Goal: Communication & Community: Share content

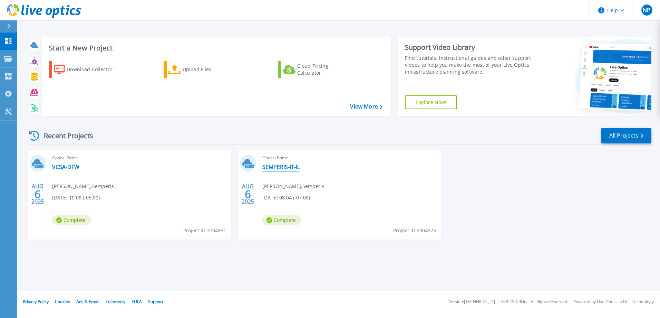
click at [288, 165] on link "SEMPERIS-IT-IL" at bounding box center [282, 166] width 38 height 7
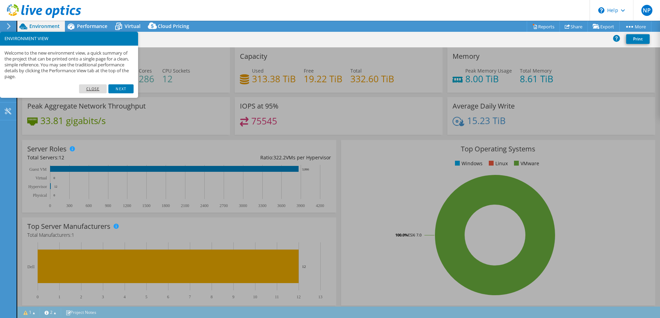
click at [93, 88] on link "Close" at bounding box center [93, 88] width 28 height 9
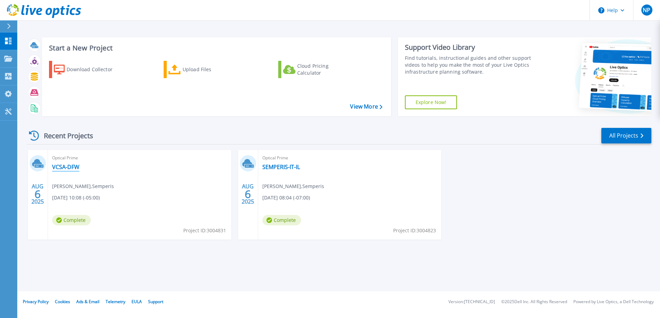
click at [76, 167] on link "VCSA-DFW" at bounding box center [65, 166] width 27 height 7
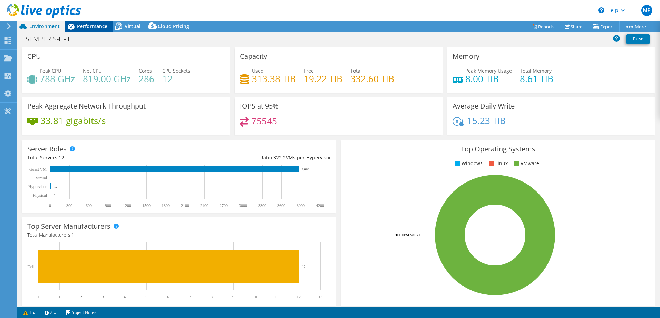
click at [90, 25] on span "Performance" at bounding box center [92, 26] width 30 height 7
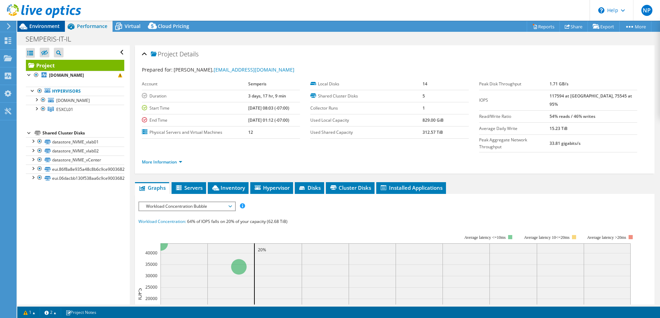
click at [42, 24] on span "Environment" at bounding box center [44, 26] width 30 height 7
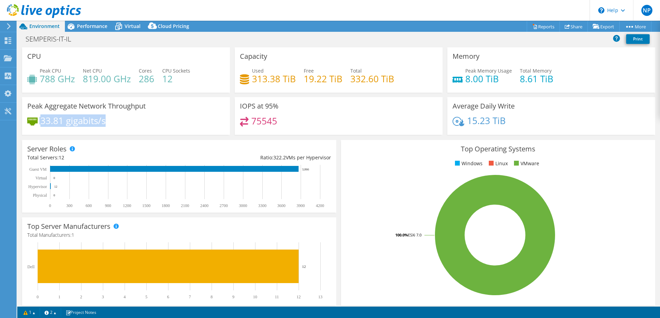
drag, startPoint x: 107, startPoint y: 121, endPoint x: 25, endPoint y: 121, distance: 81.9
click at [25, 121] on div "Peak Aggregate Network Throughput 33.81 gigabits/s" at bounding box center [126, 116] width 208 height 38
click at [28, 9] on use at bounding box center [44, 11] width 74 height 14
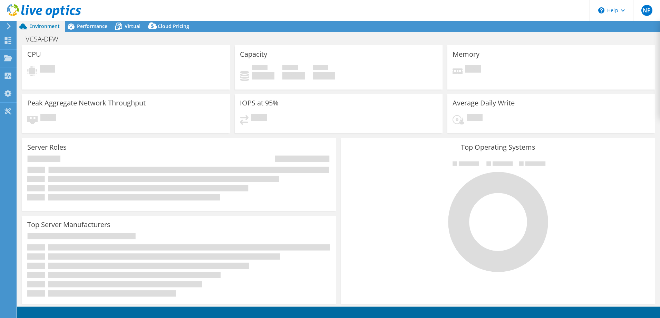
select select "USD"
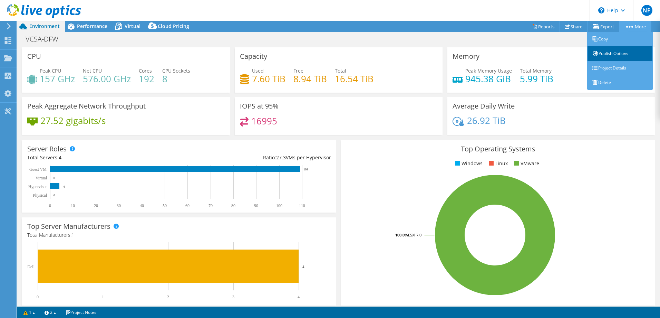
click at [611, 53] on link "Publish Options" at bounding box center [621, 53] width 66 height 15
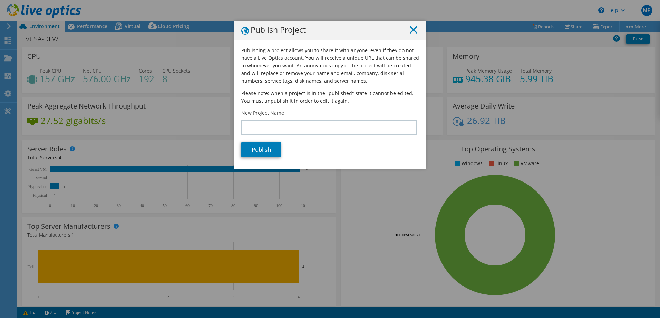
click at [410, 29] on icon at bounding box center [414, 30] width 8 height 8
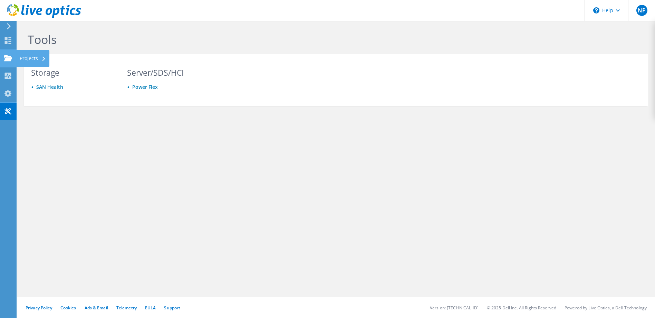
click at [11, 56] on icon at bounding box center [8, 58] width 8 height 7
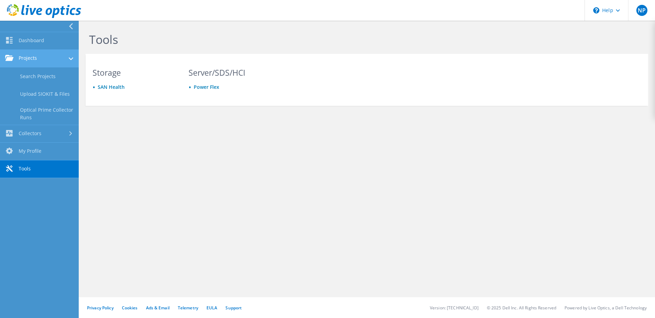
click at [38, 61] on link "Projects" at bounding box center [39, 59] width 79 height 18
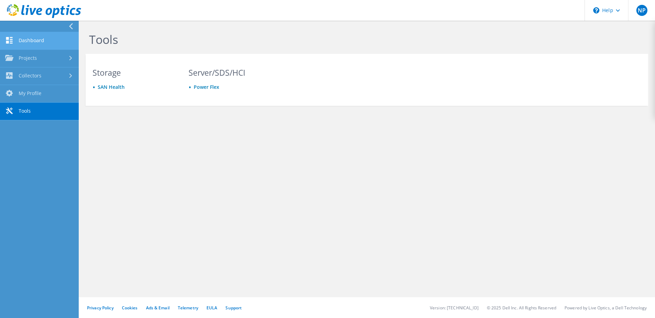
click at [36, 47] on link "Dashboard" at bounding box center [39, 41] width 79 height 18
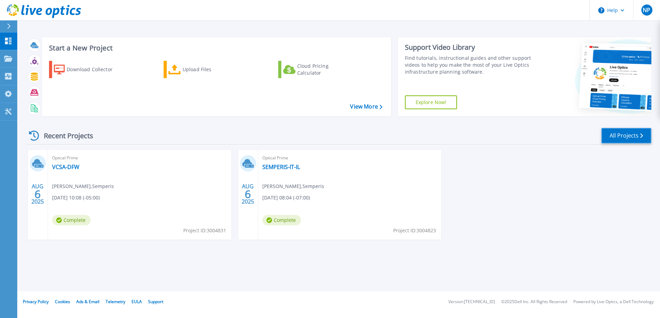
click at [630, 134] on link "All Projects" at bounding box center [627, 136] width 50 height 16
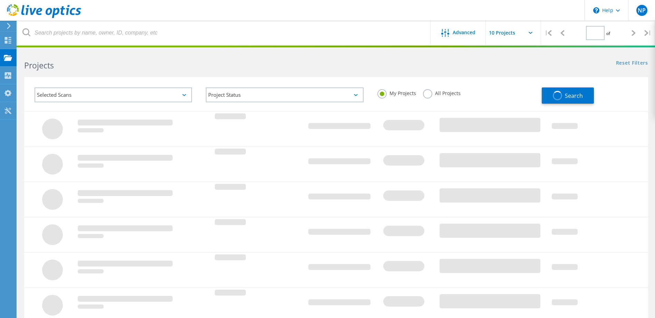
type input "1"
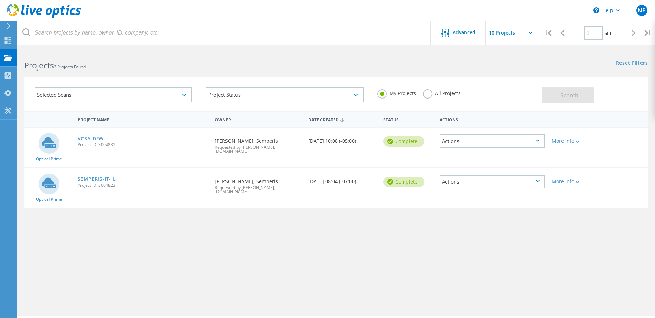
click at [91, 134] on div "VCSA-DFW Project ID: 3004831" at bounding box center [142, 140] width 137 height 26
click at [92, 137] on link "VCSA-DFW" at bounding box center [91, 138] width 26 height 5
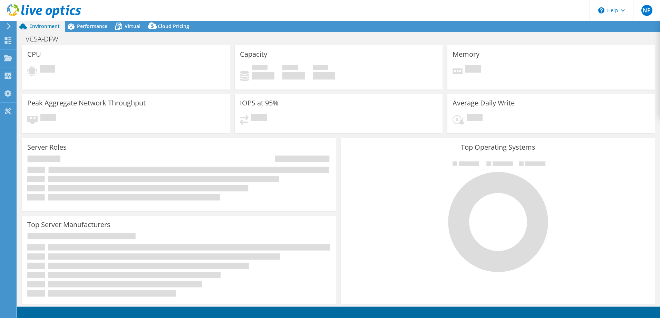
select select "USD"
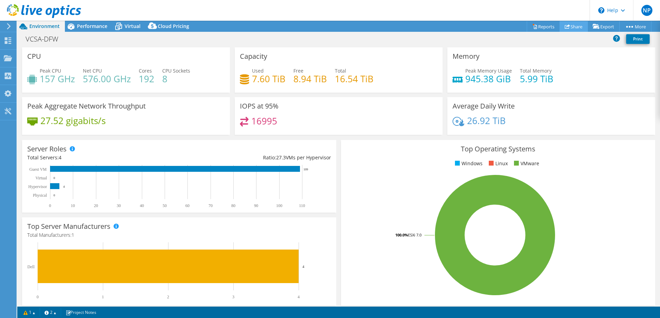
click at [561, 26] on link "Share" at bounding box center [574, 26] width 28 height 11
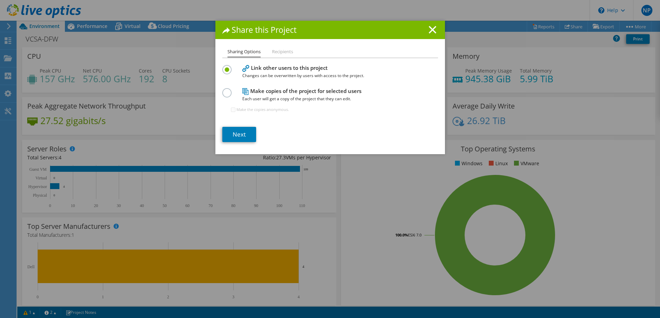
click at [277, 50] on li "Recipients" at bounding box center [282, 52] width 21 height 9
click at [246, 134] on link "Next" at bounding box center [239, 134] width 34 height 15
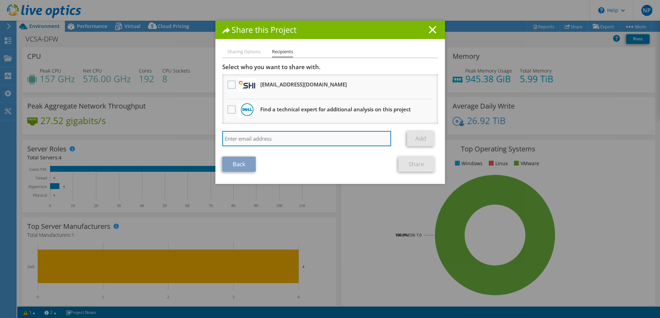
click at [253, 143] on input "search" at bounding box center [306, 138] width 169 height 15
type input "v-deepankar@semperis.com"
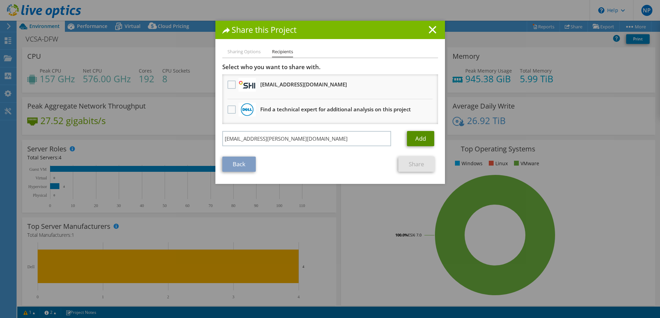
click at [412, 138] on link "Add" at bounding box center [420, 138] width 27 height 15
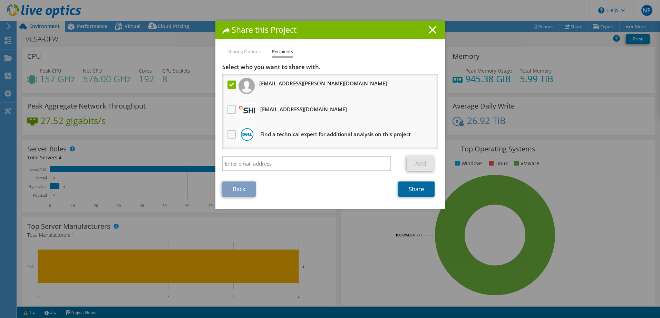
click at [410, 189] on link "Share" at bounding box center [417, 188] width 36 height 15
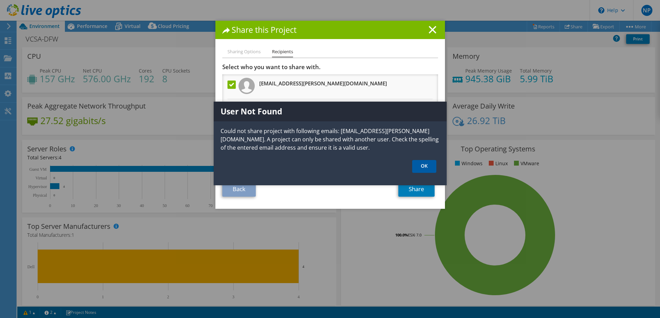
click at [421, 167] on link "OK" at bounding box center [424, 166] width 24 height 13
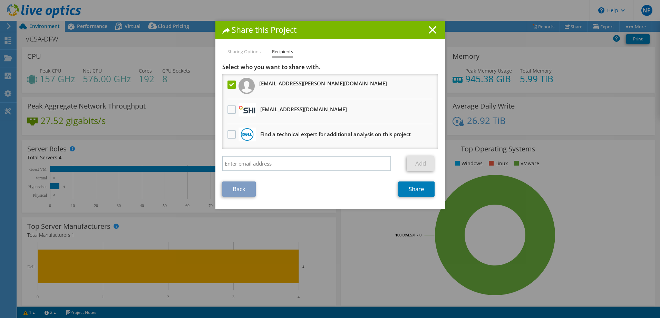
click at [228, 84] on label at bounding box center [233, 84] width 10 height 8
click at [0, 0] on input "checkbox" at bounding box center [0, 0] width 0 height 0
click at [431, 31] on line at bounding box center [432, 29] width 7 height 7
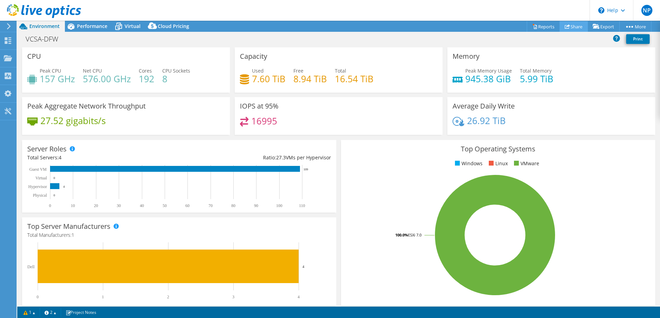
click at [565, 25] on use at bounding box center [567, 26] width 5 height 4
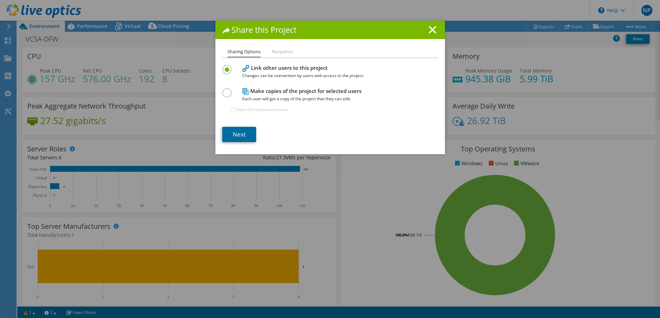
click at [236, 134] on link "Next" at bounding box center [239, 134] width 34 height 15
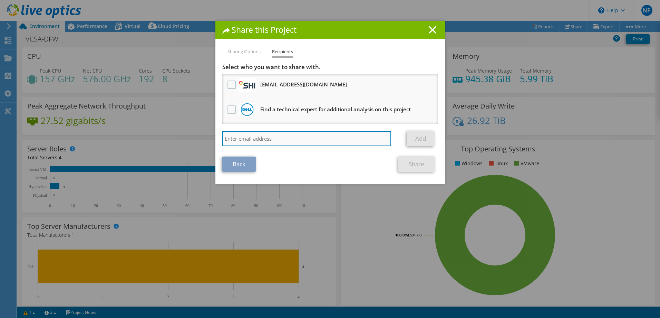
click at [300, 137] on input "search" at bounding box center [306, 138] width 169 height 15
click at [292, 135] on input "search" at bounding box center [306, 138] width 169 height 15
paste input "v-deepankarp@semperis.com"
type input "v-deepankarp@semperis.com"
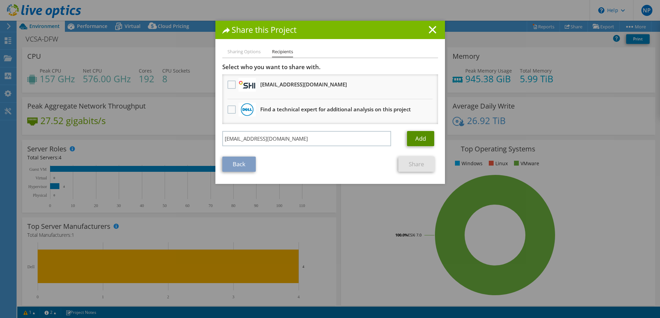
click at [409, 137] on link "Add" at bounding box center [420, 138] width 27 height 15
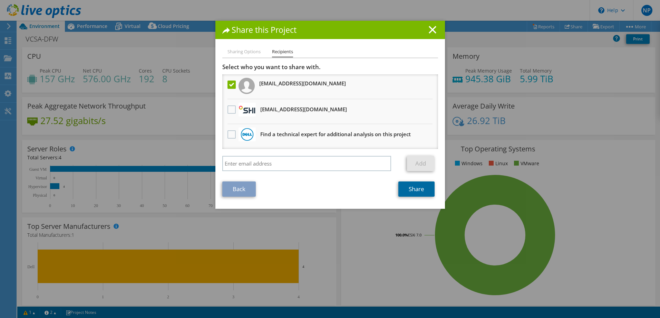
click at [419, 186] on link "Share" at bounding box center [417, 188] width 36 height 15
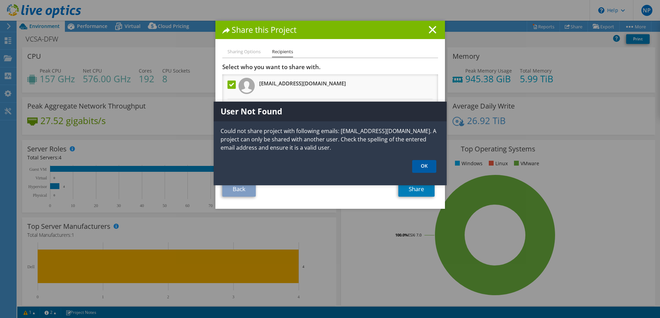
click at [428, 171] on link "OK" at bounding box center [424, 166] width 24 height 13
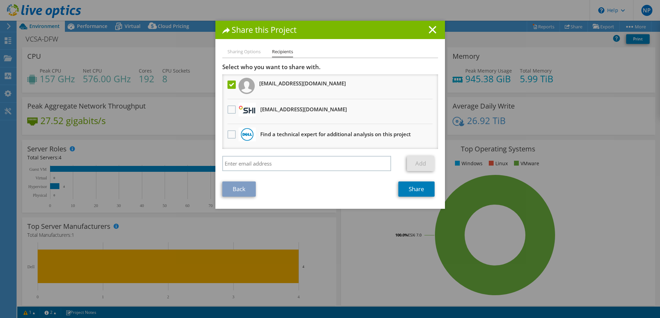
click at [228, 86] on label at bounding box center [233, 84] width 10 height 8
click at [0, 0] on input "checkbox" at bounding box center [0, 0] width 0 height 0
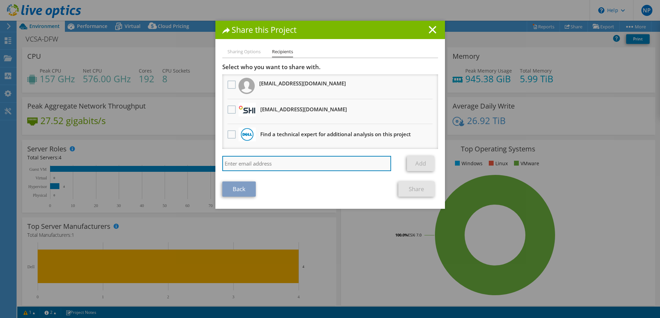
click at [254, 165] on input "search" at bounding box center [306, 163] width 169 height 15
type input "netanelp02@semperis.com"
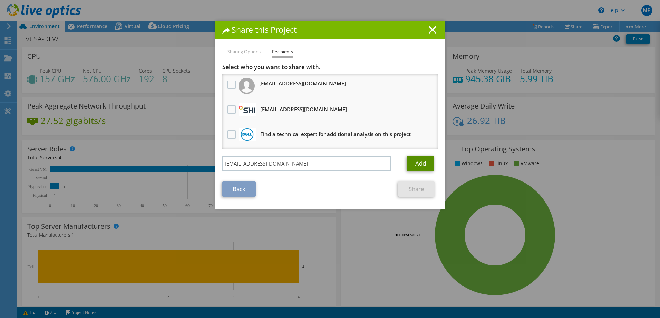
click at [411, 160] on link "Add" at bounding box center [420, 163] width 27 height 15
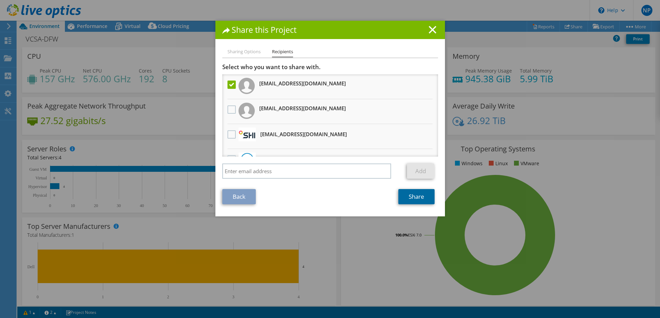
click at [416, 194] on link "Share" at bounding box center [417, 196] width 36 height 15
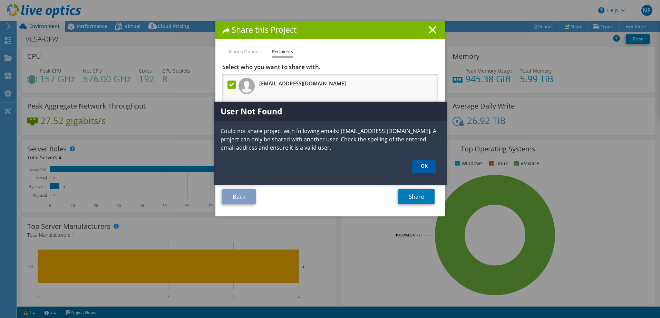
click at [422, 168] on link "OK" at bounding box center [424, 166] width 24 height 13
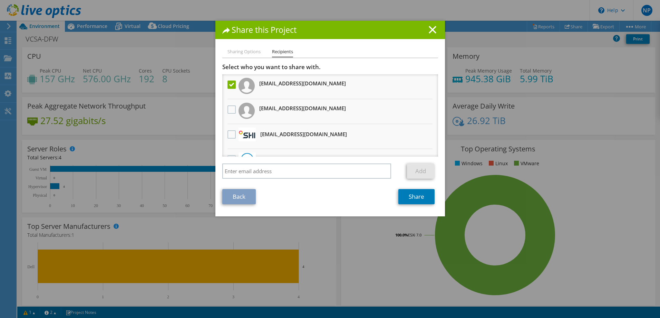
click at [230, 87] on label at bounding box center [233, 84] width 10 height 8
click at [0, 0] on input "checkbox" at bounding box center [0, 0] width 0 height 0
click at [249, 51] on li "Sharing Options" at bounding box center [244, 52] width 33 height 9
click at [244, 199] on link "Back" at bounding box center [239, 196] width 34 height 15
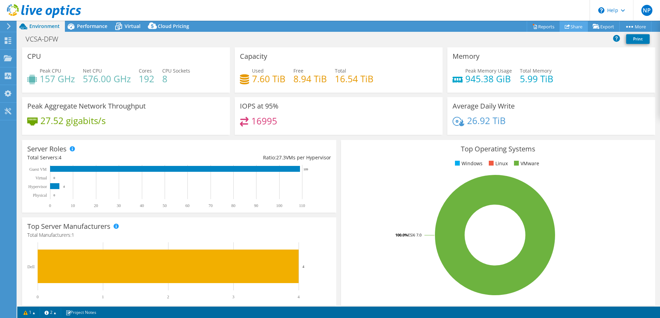
click at [571, 26] on link "Share" at bounding box center [574, 26] width 28 height 11
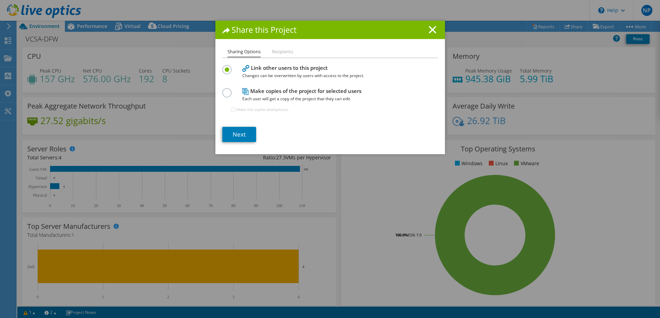
click at [282, 91] on h4 "Make copies of the project for selected users Each user will get a copy of the …" at bounding box center [328, 95] width 173 height 16
click at [224, 90] on label at bounding box center [228, 89] width 12 height 2
click at [0, 0] on input "radio" at bounding box center [0, 0] width 0 height 0
click at [434, 31] on h1 "Share this Project" at bounding box center [330, 30] width 216 height 8
click at [429, 31] on line at bounding box center [432, 29] width 7 height 7
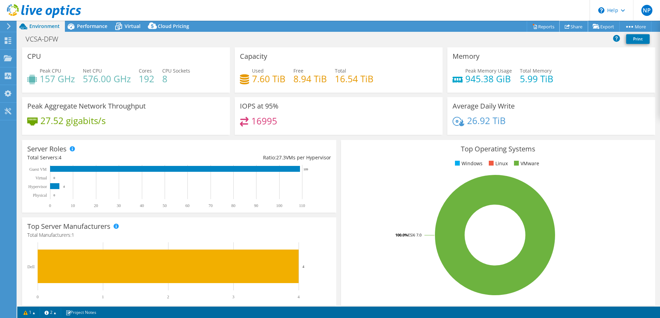
click at [572, 26] on link "Share" at bounding box center [574, 26] width 28 height 11
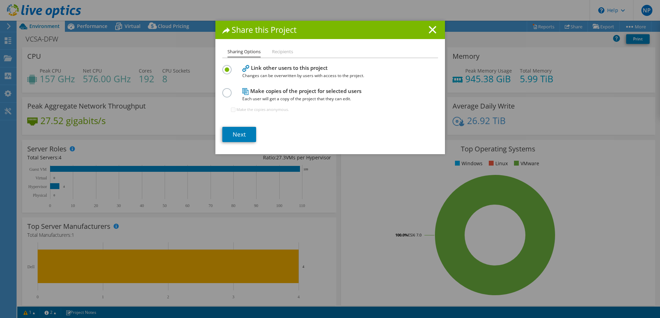
click at [281, 51] on li "Recipients" at bounding box center [282, 52] width 21 height 9
click at [238, 139] on link "Next" at bounding box center [239, 134] width 34 height 15
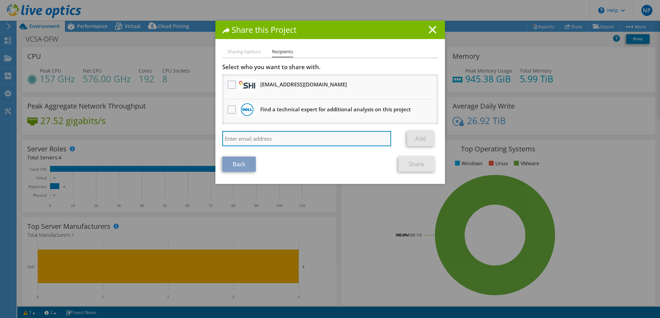
click at [276, 140] on input "search" at bounding box center [306, 138] width 169 height 15
type input "netanelp02@semperis.com"
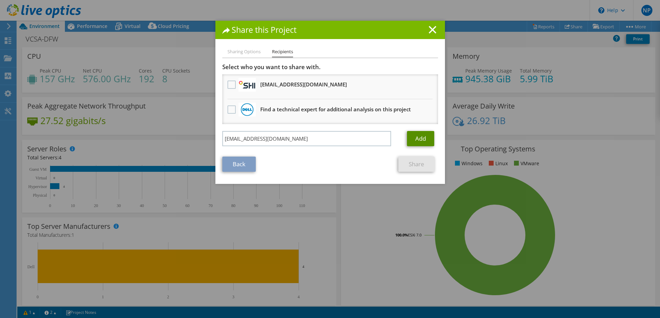
click at [421, 141] on link "Add" at bounding box center [420, 138] width 27 height 15
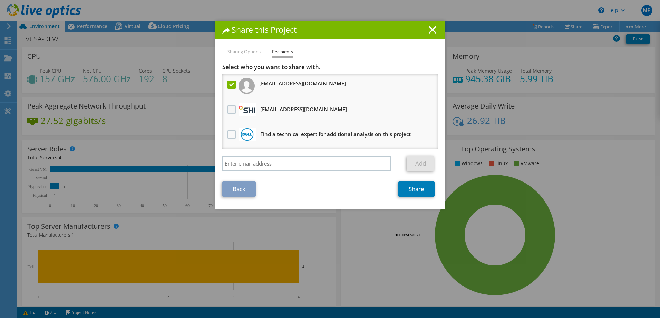
click at [228, 108] on label at bounding box center [233, 109] width 10 height 8
click at [0, 0] on input "checkbox" at bounding box center [0, 0] width 0 height 0
click at [229, 136] on label at bounding box center [233, 134] width 10 height 8
click at [0, 0] on input "checkbox" at bounding box center [0, 0] width 0 height 0
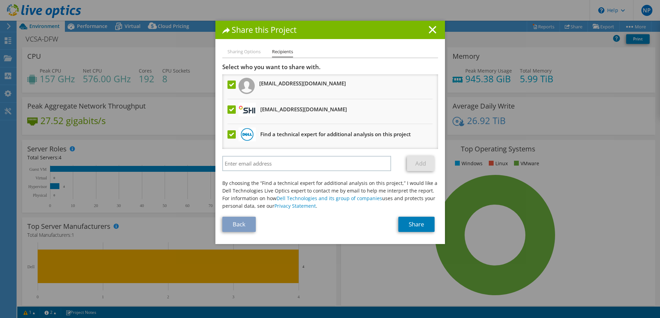
click at [229, 133] on label at bounding box center [233, 134] width 10 height 8
click at [0, 0] on input "checkbox" at bounding box center [0, 0] width 0 height 0
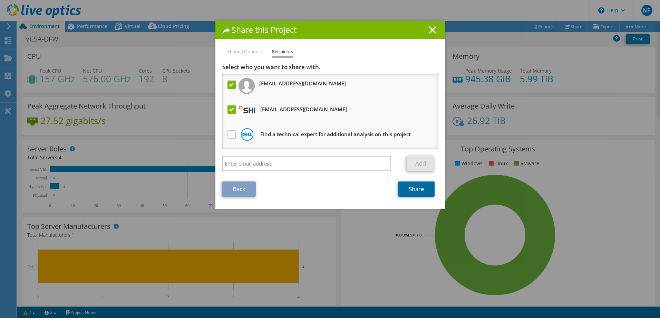
click at [407, 191] on link "Share" at bounding box center [417, 188] width 36 height 15
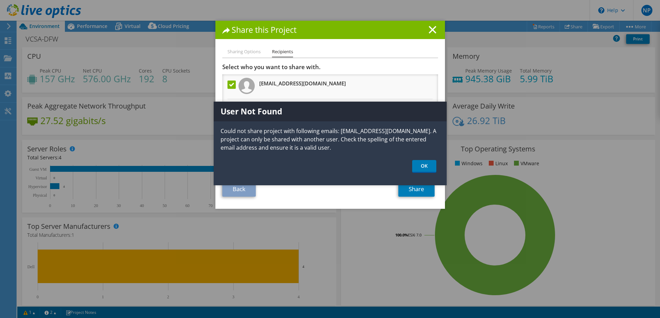
click at [349, 134] on p "Could not share project with following emails: netanelp02@semperis.com. A proje…" at bounding box center [330, 139] width 233 height 25
click at [348, 133] on p "Could not share project with following emails: netanelp02@semperis.com. A proje…" at bounding box center [330, 139] width 233 height 25
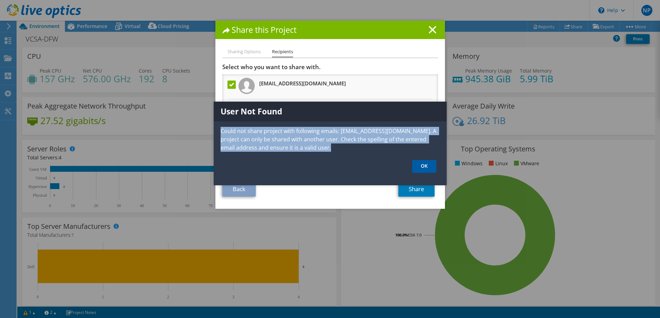
click at [425, 168] on link "OK" at bounding box center [424, 166] width 24 height 13
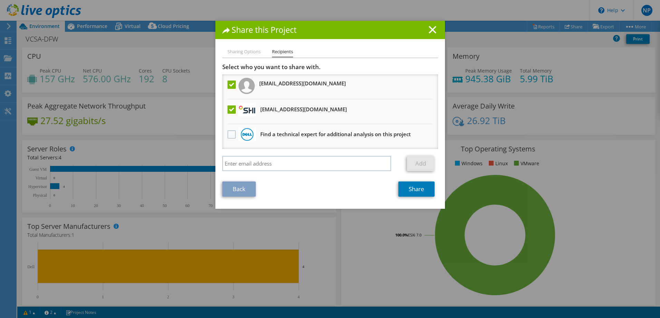
click at [429, 31] on icon at bounding box center [433, 30] width 8 height 8
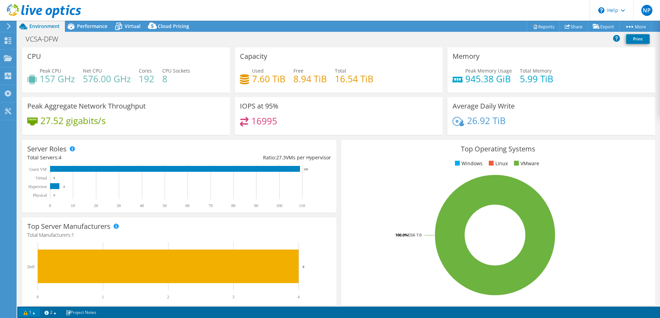
click at [36, 314] on link "1" at bounding box center [29, 312] width 21 height 9
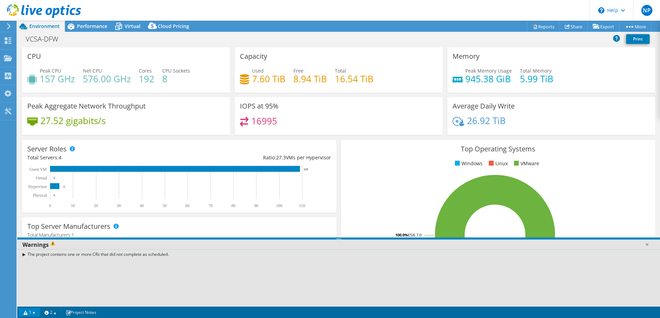
click at [26, 255] on div "The project contains one or more CRs that did not complete as scheduled." at bounding box center [338, 254] width 643 height 10
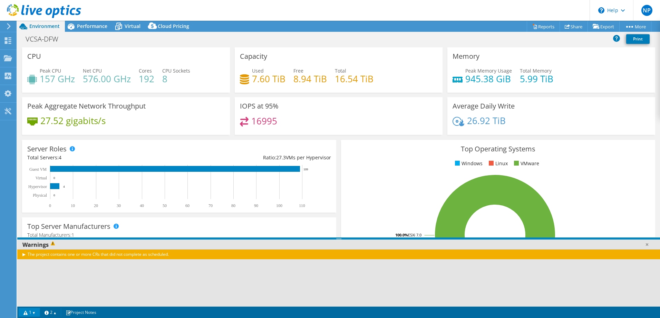
click at [25, 254] on div "The project contains one or more CRs that did not complete as scheduled." at bounding box center [338, 254] width 643 height 10
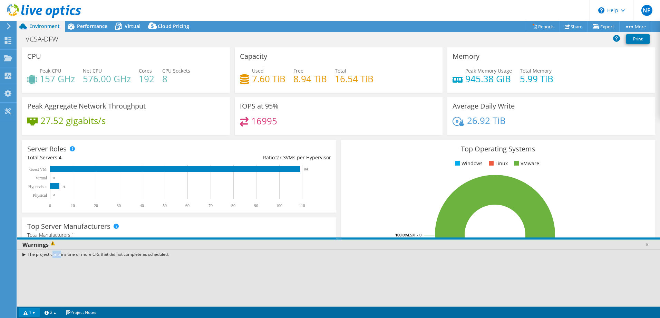
click at [25, 254] on div "The project contains one or more CRs that did not complete as scheduled." at bounding box center [338, 254] width 643 height 10
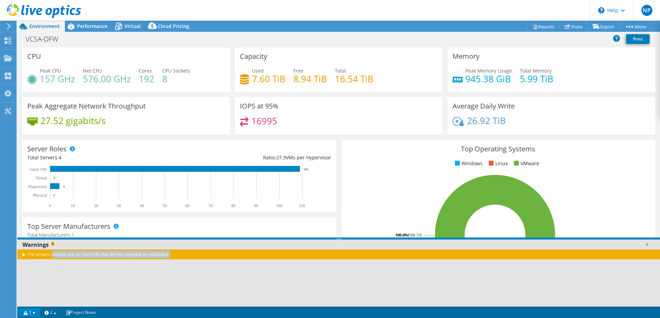
click at [25, 254] on div "The project contains one or more CRs that did not complete as scheduled." at bounding box center [338, 254] width 643 height 10
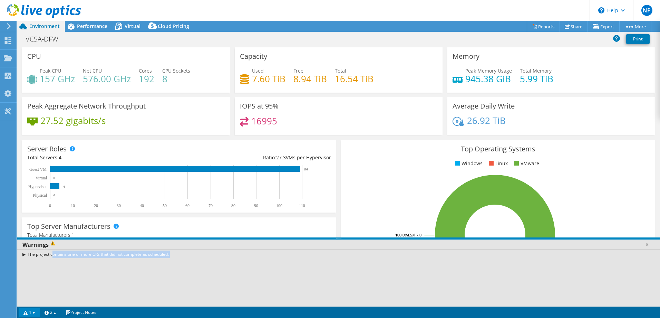
drag, startPoint x: 25, startPoint y: 254, endPoint x: 36, endPoint y: 313, distance: 59.6
click at [36, 313] on link "1" at bounding box center [29, 312] width 21 height 9
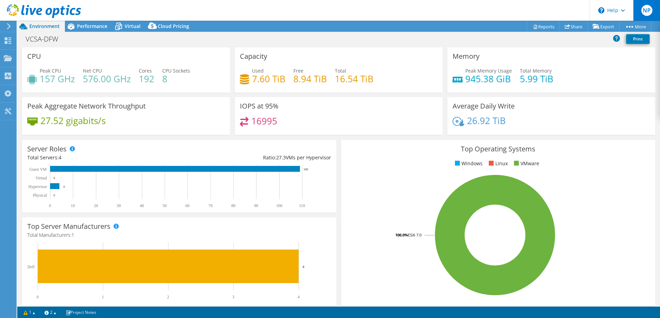
click at [641, 10] on div "NP" at bounding box center [647, 10] width 27 height 21
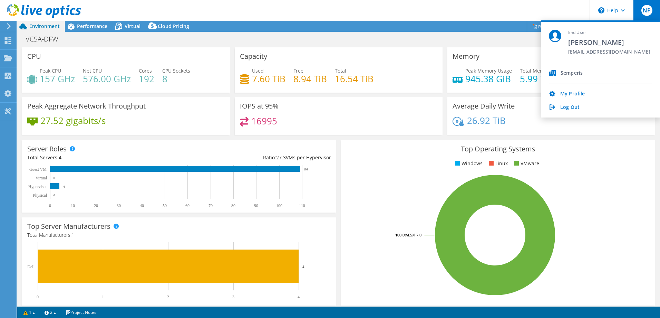
click at [641, 10] on div "NP" at bounding box center [647, 10] width 27 height 21
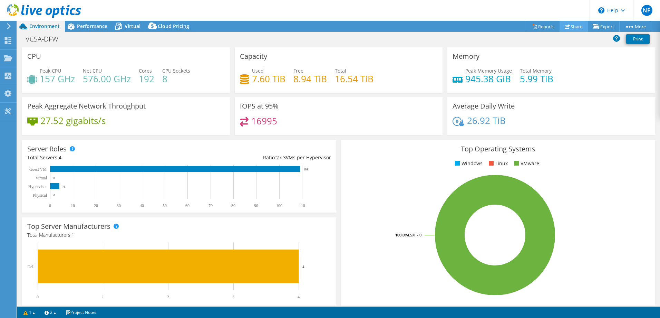
click at [575, 24] on link "Share" at bounding box center [574, 26] width 28 height 11
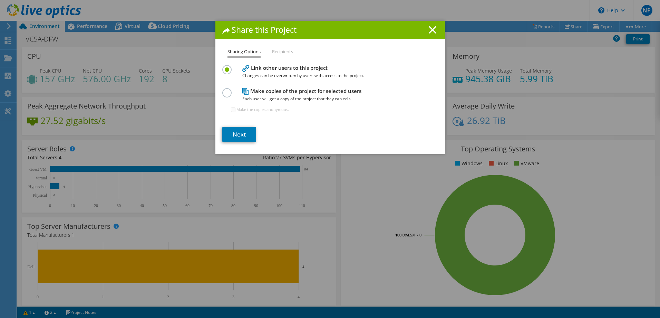
click at [276, 54] on li "Recipients" at bounding box center [282, 52] width 21 height 9
click at [238, 138] on link "Next" at bounding box center [239, 134] width 34 height 15
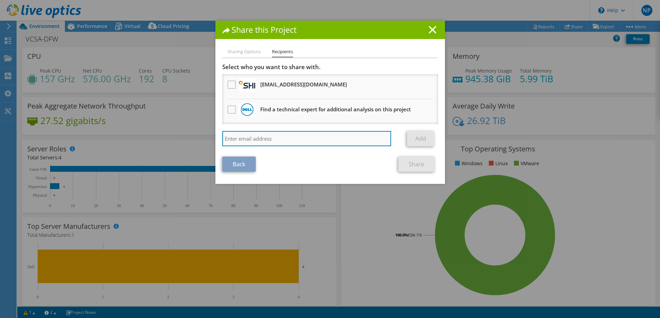
click at [273, 135] on input "search" at bounding box center [306, 138] width 169 height 15
paste input "https://app.liveoptics.com/"
type input "https://app.liveoptics.com/"
type input "v"
paste input "[EMAIL_ADDRESS][DOMAIN_NAME]"
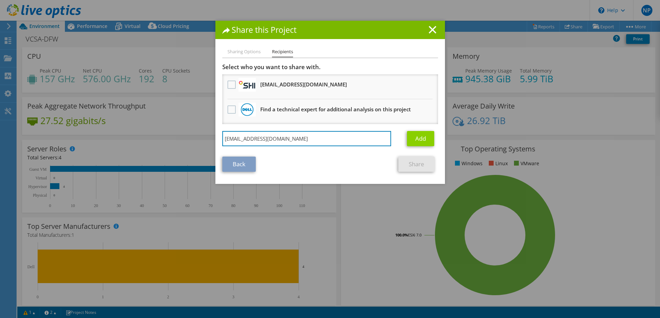
type input "[EMAIL_ADDRESS][DOMAIN_NAME]"
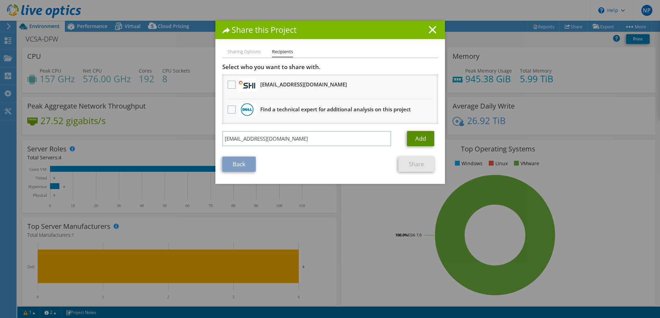
click at [408, 135] on link "Add" at bounding box center [420, 138] width 27 height 15
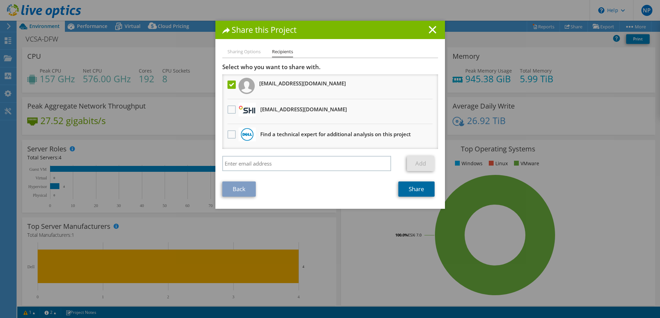
click at [408, 183] on link "Share" at bounding box center [417, 188] width 36 height 15
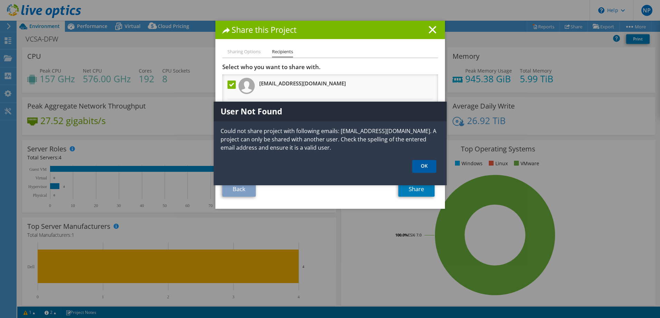
click at [420, 168] on link "OK" at bounding box center [424, 166] width 24 height 13
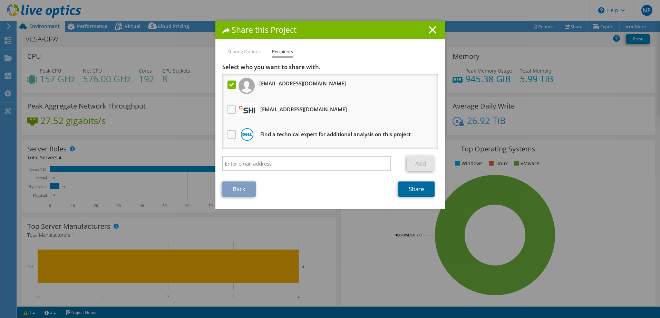
click at [411, 190] on link "Share" at bounding box center [417, 188] width 36 height 15
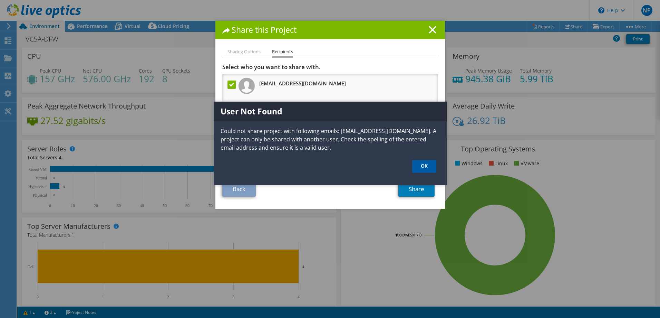
click at [422, 166] on link "OK" at bounding box center [424, 166] width 24 height 13
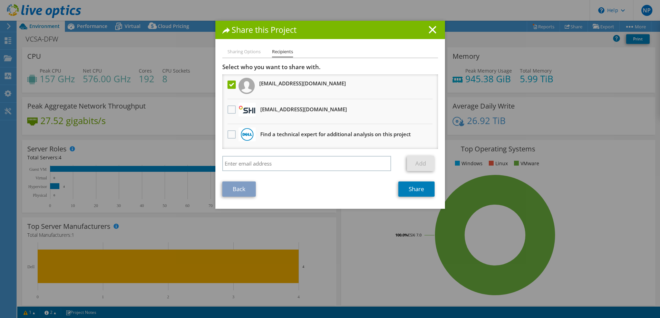
click at [432, 30] on icon at bounding box center [433, 30] width 8 height 8
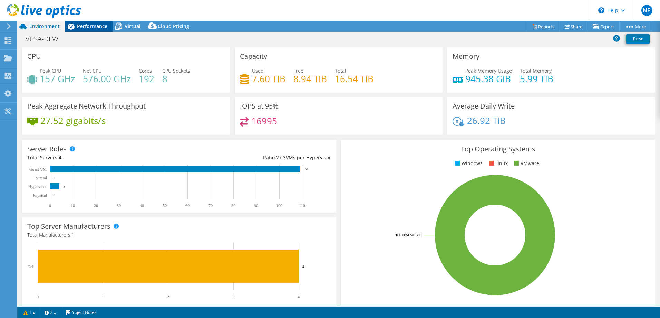
click at [95, 23] on span "Performance" at bounding box center [92, 26] width 30 height 7
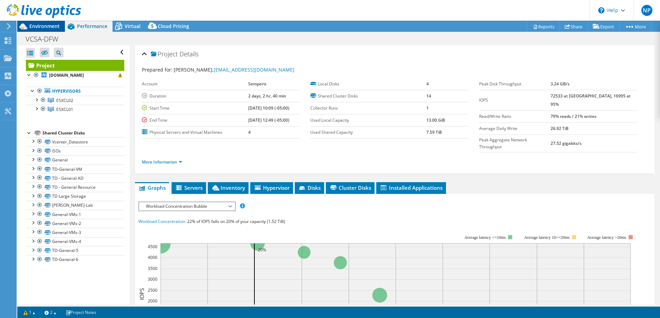
click at [46, 28] on span "Environment" at bounding box center [44, 26] width 30 height 7
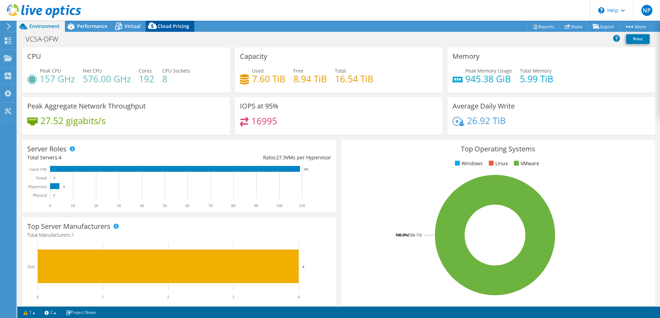
click at [175, 26] on span "Cloud Pricing" at bounding box center [173, 26] width 31 height 7
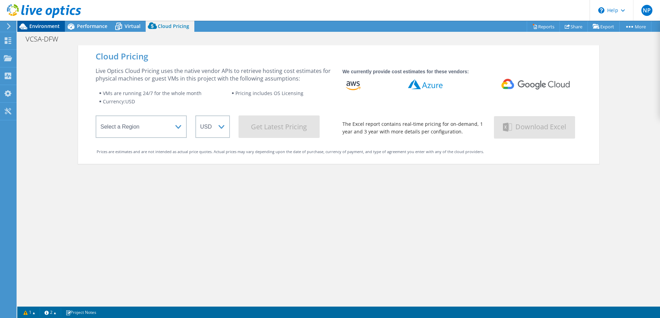
click at [45, 23] on span "Environment" at bounding box center [44, 26] width 30 height 7
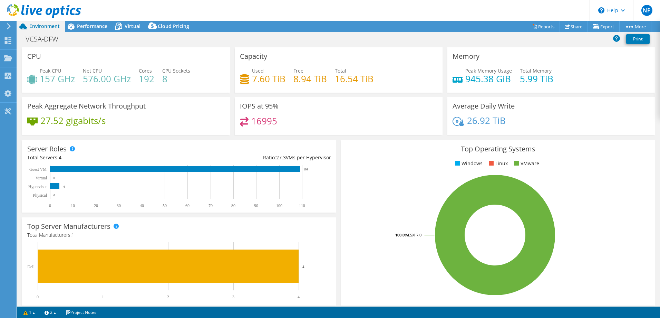
click at [11, 25] on icon at bounding box center [8, 26] width 5 height 6
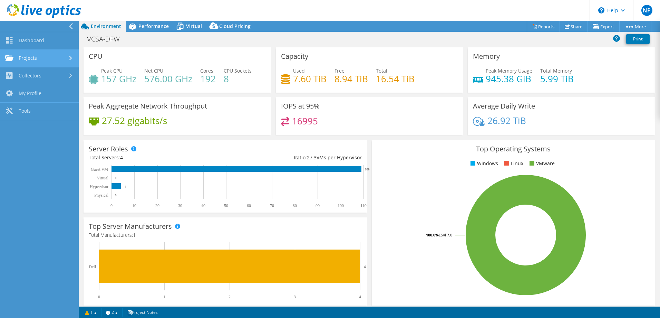
click at [54, 58] on link "Projects" at bounding box center [39, 59] width 79 height 18
click at [23, 57] on link "Projects" at bounding box center [39, 59] width 79 height 18
click at [39, 8] on icon at bounding box center [44, 11] width 74 height 14
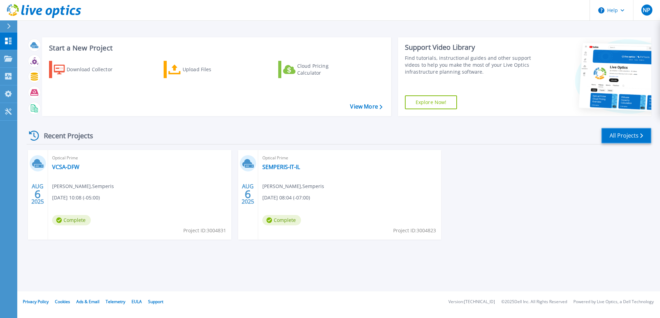
click at [636, 133] on link "All Projects" at bounding box center [627, 136] width 50 height 16
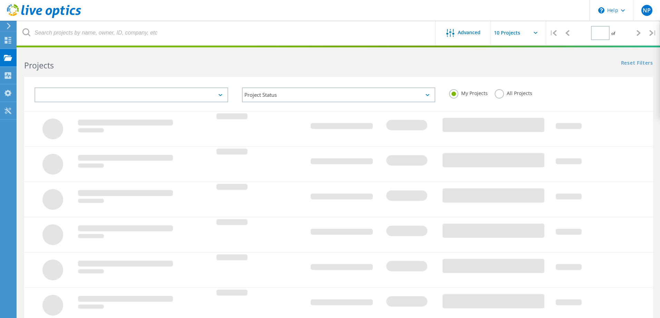
type input "1"
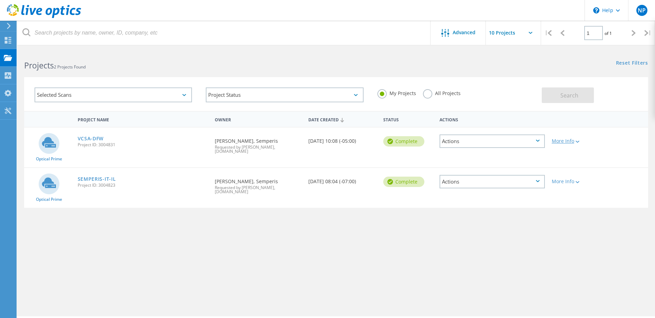
click at [572, 142] on div "More Info" at bounding box center [573, 141] width 43 height 5
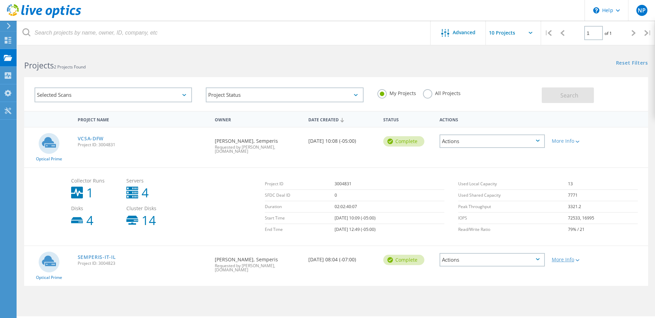
click at [578, 259] on icon at bounding box center [578, 260] width 4 height 2
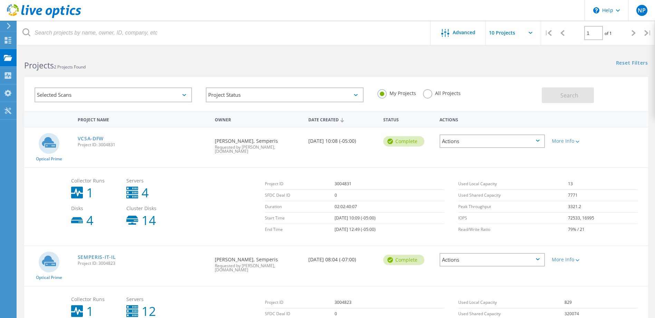
scroll to position [65, 0]
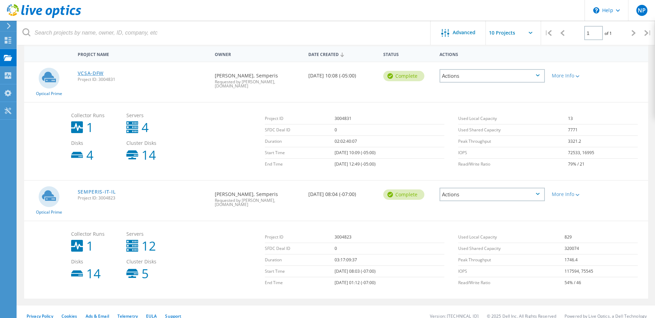
click at [101, 73] on link "VCSA-DFW" at bounding box center [91, 73] width 26 height 5
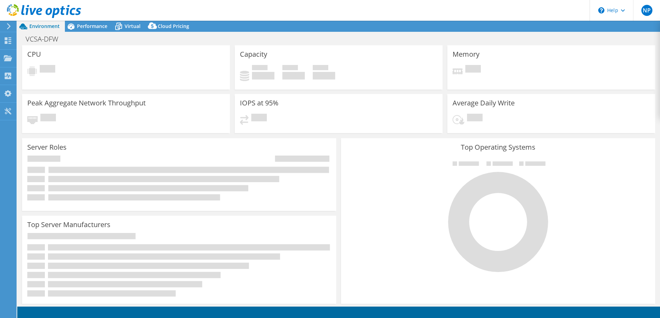
select select "USD"
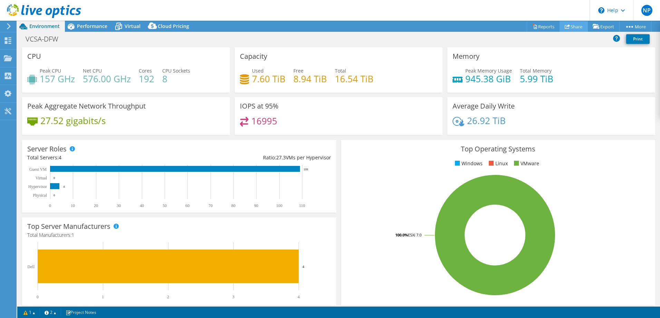
click at [568, 26] on link "Share" at bounding box center [574, 26] width 28 height 11
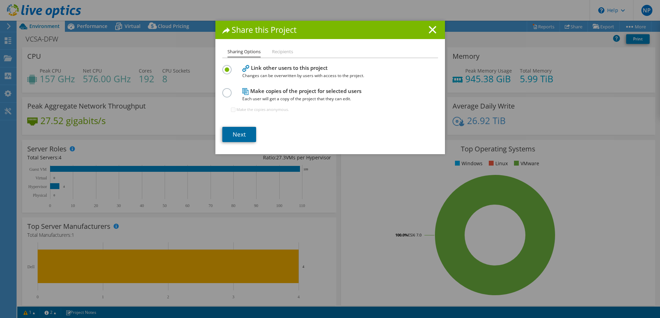
click at [240, 132] on link "Next" at bounding box center [239, 134] width 34 height 15
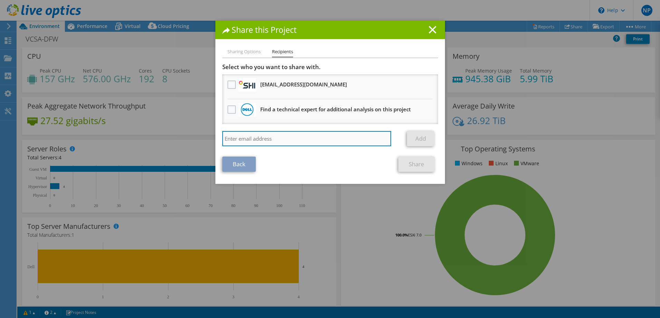
click at [284, 138] on input "search" at bounding box center [306, 138] width 169 height 15
paste input "v-deepankarp@semperis.com"
type input "v-deepankarp@semperis.com"
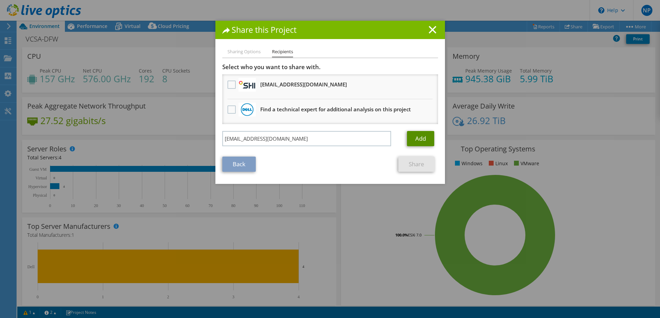
click at [421, 136] on link "Add" at bounding box center [420, 138] width 27 height 15
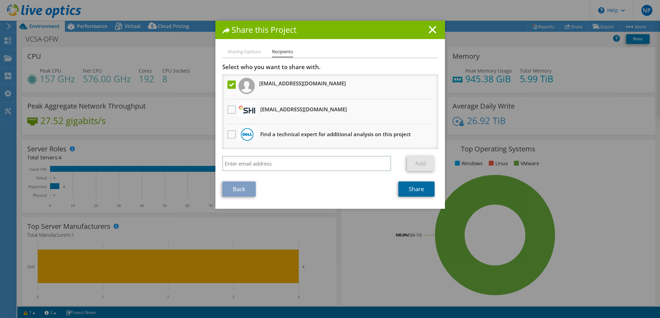
click at [420, 182] on link "Share" at bounding box center [417, 188] width 36 height 15
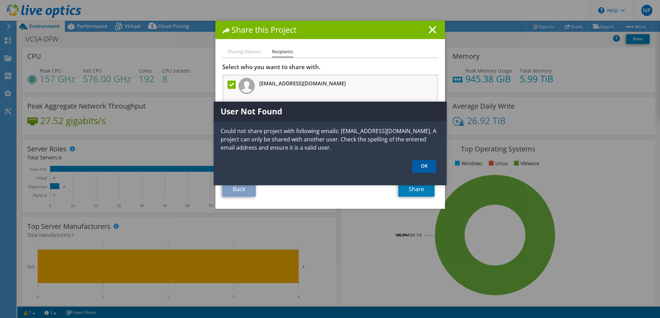
click at [424, 168] on link "OK" at bounding box center [424, 166] width 24 height 13
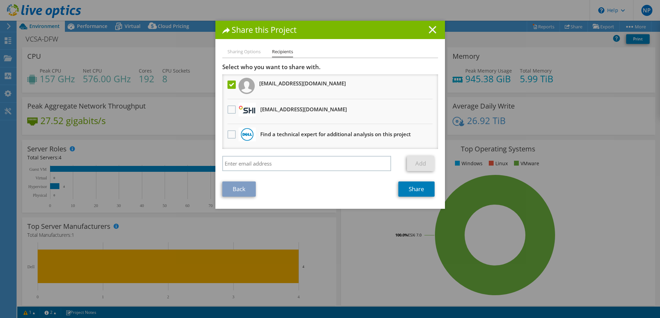
click at [432, 28] on line at bounding box center [432, 29] width 7 height 7
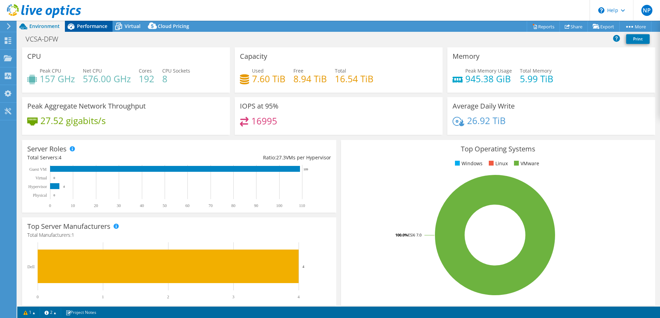
click at [102, 21] on div "Performance" at bounding box center [89, 26] width 48 height 11
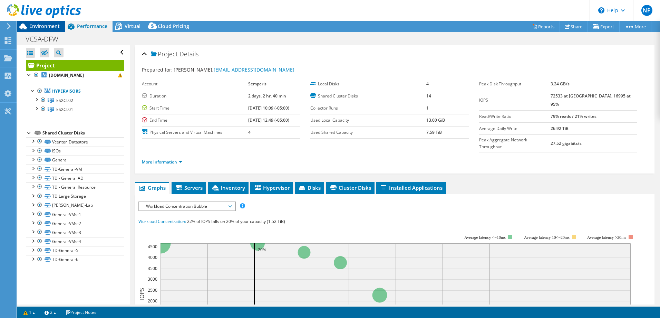
click at [41, 30] on div "Environment" at bounding box center [41, 26] width 48 height 11
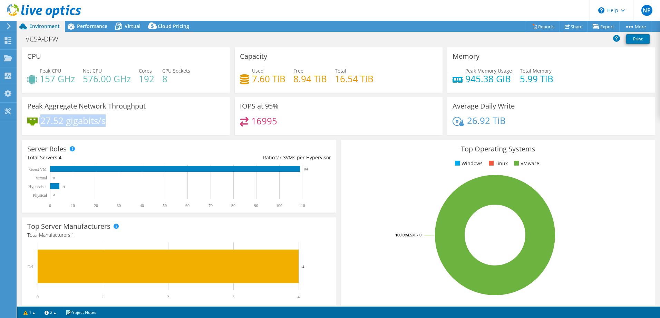
drag, startPoint x: 97, startPoint y: 120, endPoint x: 34, endPoint y: 119, distance: 63.2
click at [34, 119] on div "27.52 gigabits/s" at bounding box center [126, 124] width 198 height 15
click at [123, 117] on div "27.52 gigabits/s" at bounding box center [126, 124] width 198 height 15
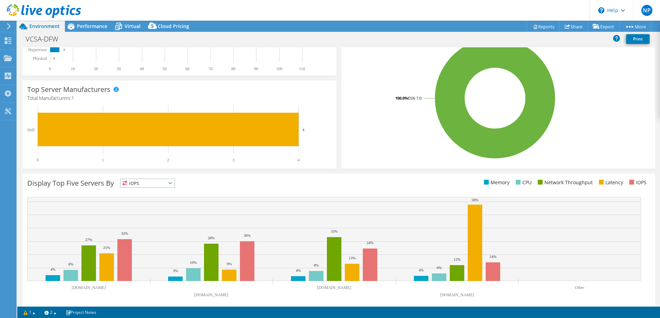
scroll to position [143, 0]
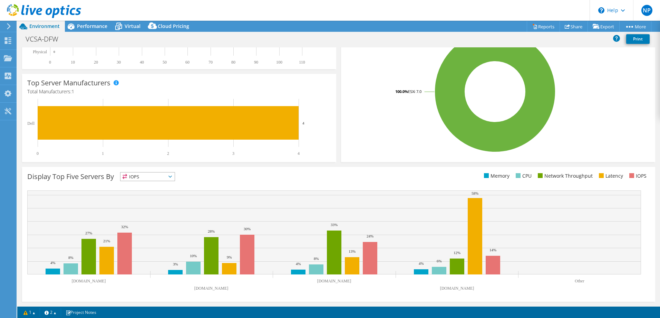
click at [171, 178] on span "IOPS" at bounding box center [148, 176] width 54 height 8
click at [152, 215] on li "Network Throughput" at bounding box center [148, 215] width 54 height 10
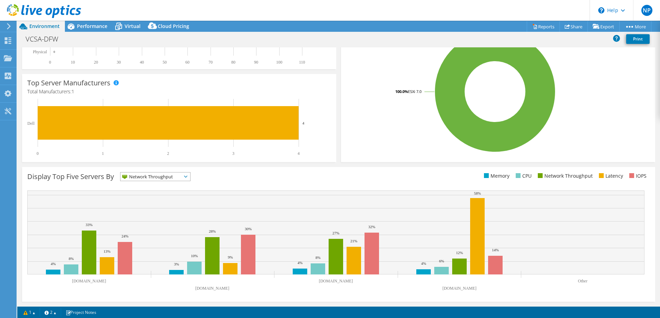
click at [140, 178] on span "Network Throughput" at bounding box center [151, 176] width 61 height 8
click at [140, 177] on span "Network Throughput" at bounding box center [151, 176] width 61 height 8
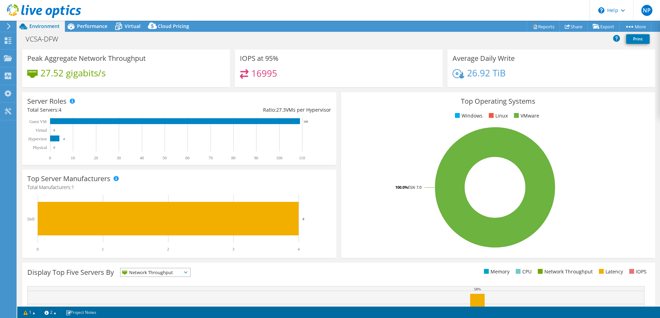
scroll to position [0, 0]
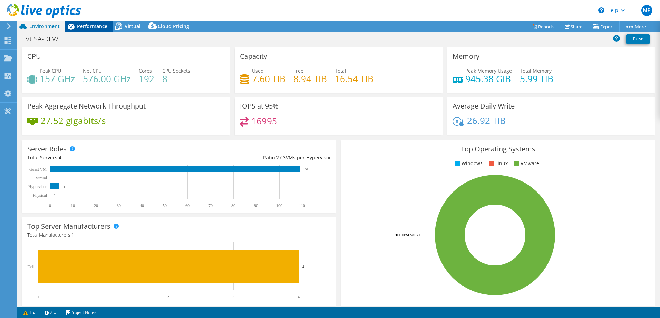
click at [97, 30] on div "Performance" at bounding box center [89, 26] width 48 height 11
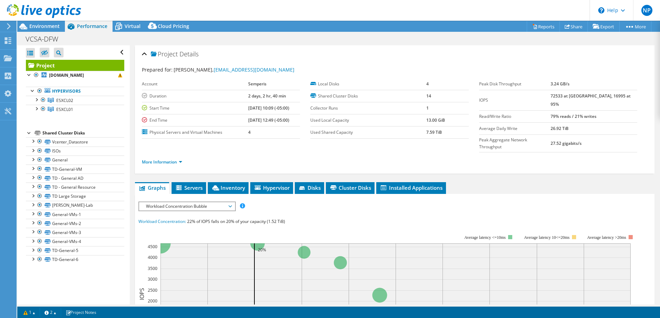
click at [203, 202] on span "Workload Concentration Bubble" at bounding box center [187, 206] width 89 height 8
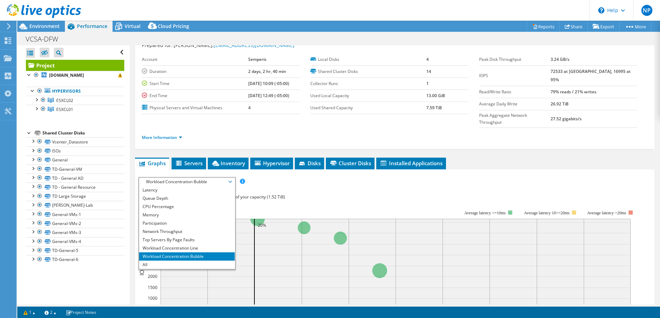
scroll to position [35, 0]
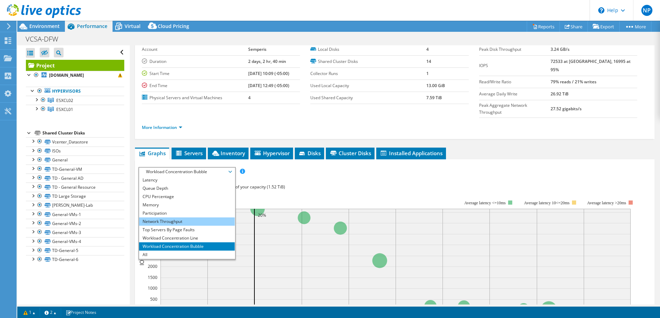
click at [166, 217] on li "Network Throughput" at bounding box center [187, 221] width 96 height 8
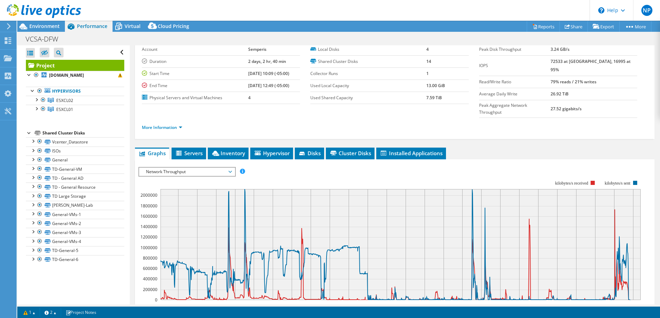
drag, startPoint x: 235, startPoint y: 74, endPoint x: 294, endPoint y: 74, distance: 58.7
click at [294, 74] on tr "Start Time 08/06/2025, 10:09 (-05:00)" at bounding box center [221, 73] width 158 height 12
drag, startPoint x: 294, startPoint y: 74, endPoint x: 299, endPoint y: 88, distance: 15.5
click at [296, 87] on tr "End Time 08/08/2025, 12:49 (-05:00)" at bounding box center [221, 85] width 158 height 12
click at [478, 147] on ul "Graphs Servers Inventory Hypervisor Disks Cluster Disks Installed Applications" at bounding box center [395, 153] width 520 height 12
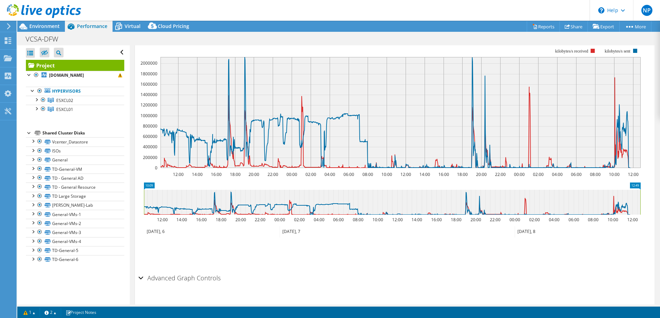
scroll to position [167, 0]
click at [140, 270] on div "Advanced Graph Controls" at bounding box center [395, 277] width 513 height 15
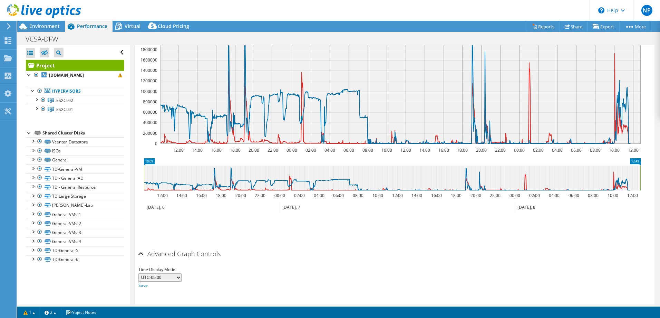
scroll to position [191, 0]
click at [165, 273] on select "UTC-12:00 UTC-11:00 UTC-10:00 UTC-09:30 UTC-09:00 UTC-08:00 UTC-07:00 UTC-06:00…" at bounding box center [160, 277] width 43 height 8
click at [347, 265] on div "Time Display Mode: UTC-12:00 UTC-11:00 UTC-10:00 UTC-09:30 UTC-09:00 UTC-08:00 …" at bounding box center [395, 276] width 513 height 23
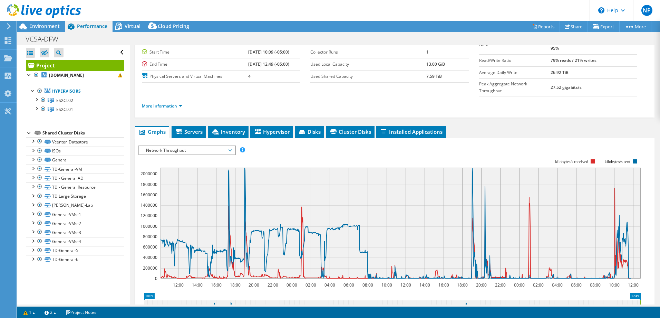
scroll to position [53, 0]
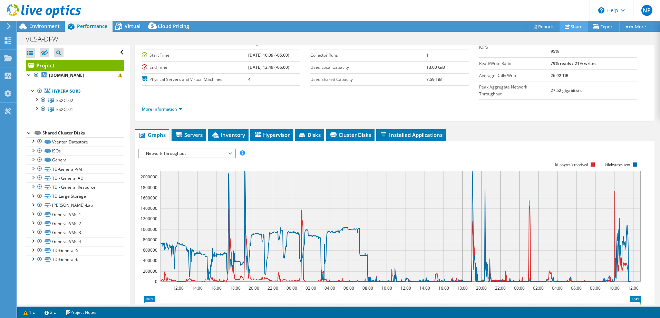
click at [575, 27] on link "Share" at bounding box center [574, 26] width 28 height 11
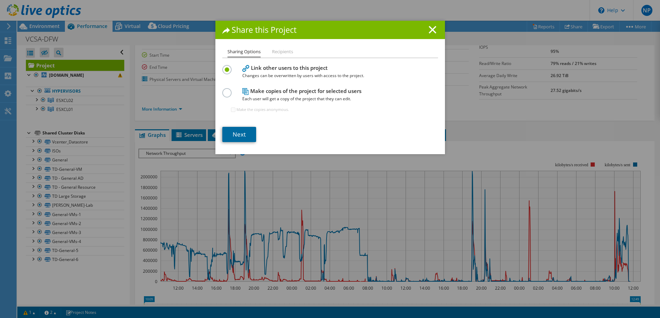
click at [241, 135] on link "Next" at bounding box center [239, 134] width 34 height 15
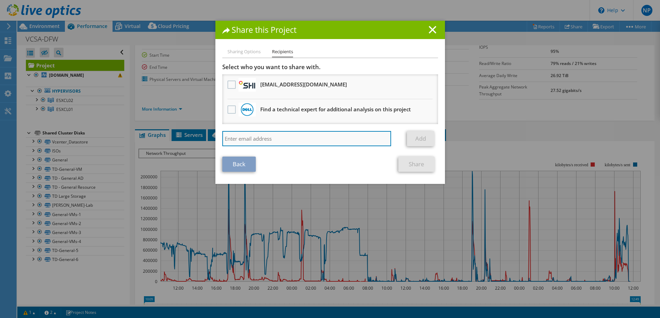
click at [283, 134] on input "search" at bounding box center [306, 138] width 169 height 15
paste input "[EMAIL_ADDRESS][DOMAIN_NAME]"
type input "[EMAIL_ADDRESS][DOMAIN_NAME]"
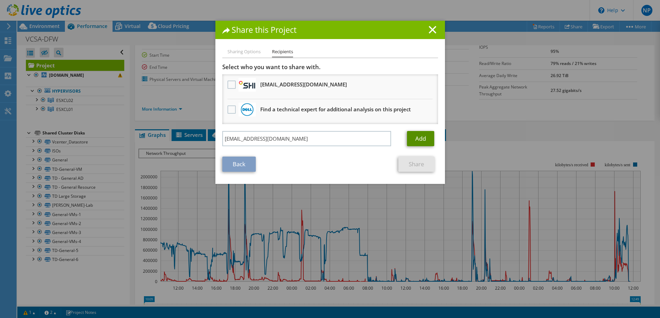
click at [423, 138] on link "Add" at bounding box center [420, 138] width 27 height 15
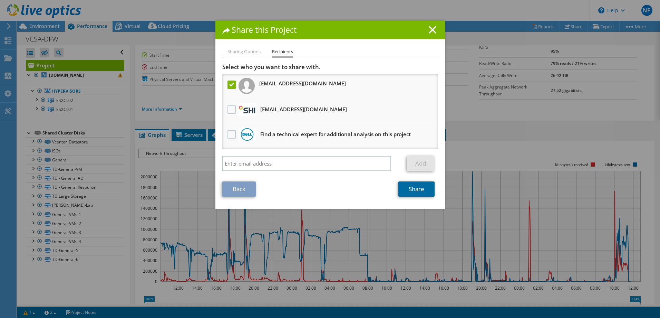
click at [415, 186] on link "Share" at bounding box center [417, 188] width 36 height 15
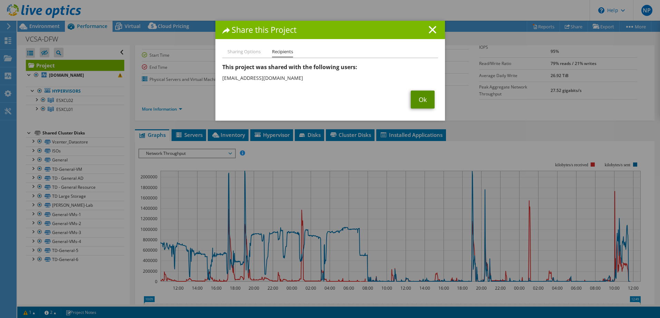
click at [415, 100] on link "Ok" at bounding box center [423, 100] width 24 height 18
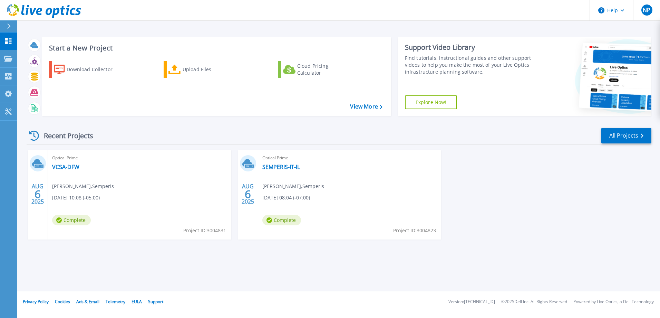
click at [42, 199] on div "[DATE]" at bounding box center [37, 193] width 13 height 25
click at [8, 63] on link "Projects Projects" at bounding box center [8, 59] width 17 height 18
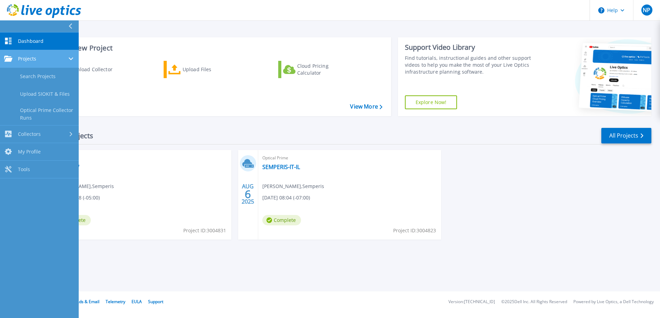
click at [26, 63] on link "Projects Projects" at bounding box center [39, 59] width 79 height 18
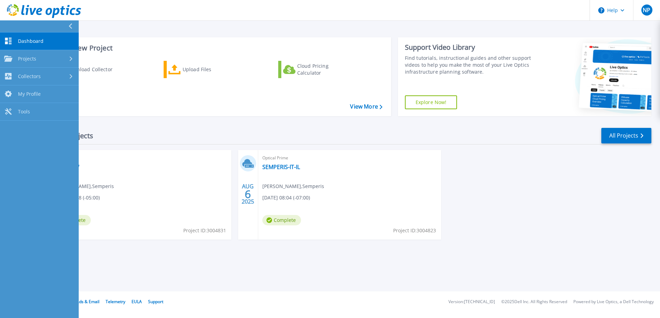
click at [122, 177] on div "Optical Prime VCSA-DFW Netanel Peretz , Semperis 08/06/2025, 10:08 (-05:00) Com…" at bounding box center [139, 194] width 183 height 89
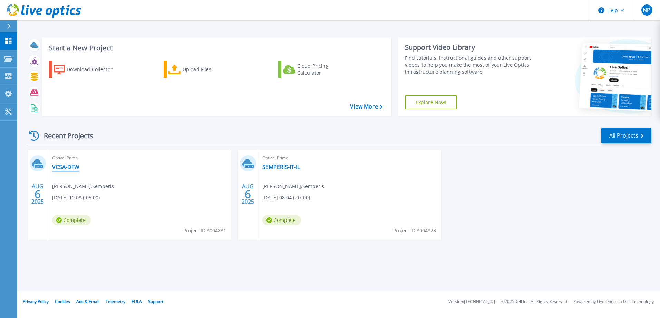
click at [71, 167] on link "VCSA-DFW" at bounding box center [65, 166] width 27 height 7
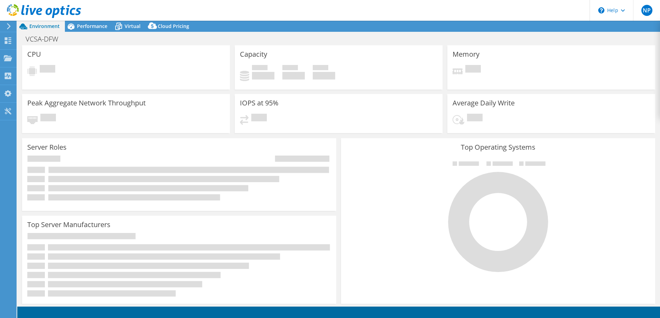
select select "USD"
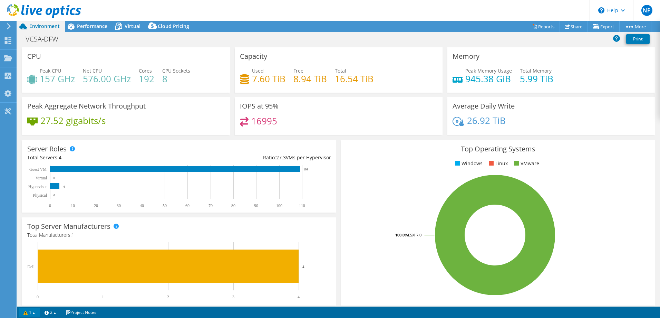
click at [36, 315] on link "1" at bounding box center [29, 312] width 21 height 9
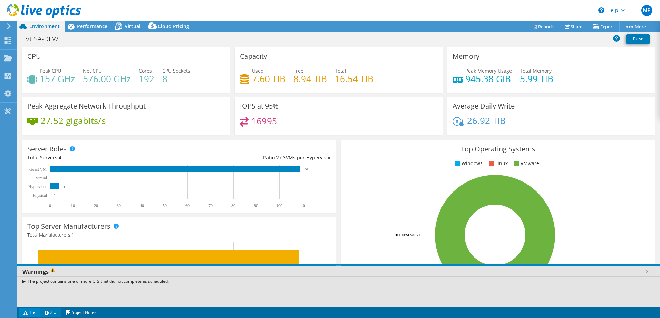
click at [47, 312] on link "2" at bounding box center [50, 312] width 21 height 9
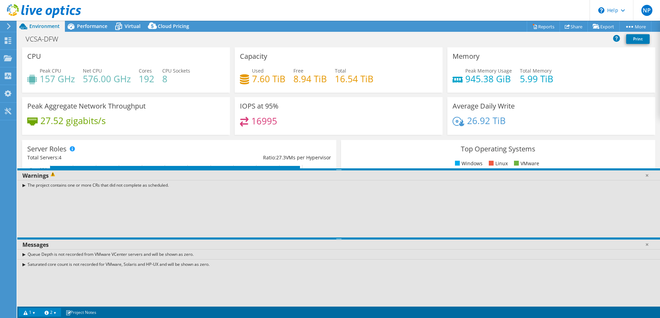
click at [47, 312] on link "2" at bounding box center [50, 312] width 21 height 9
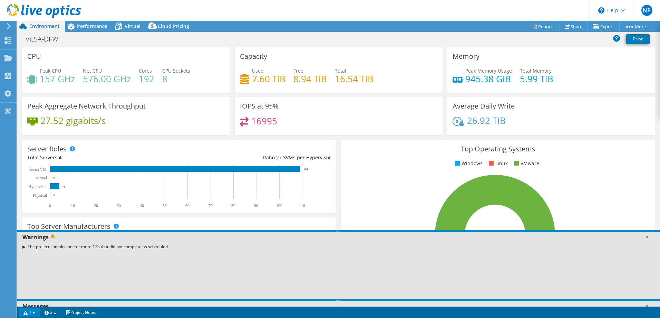
click at [35, 315] on link "1" at bounding box center [29, 312] width 21 height 9
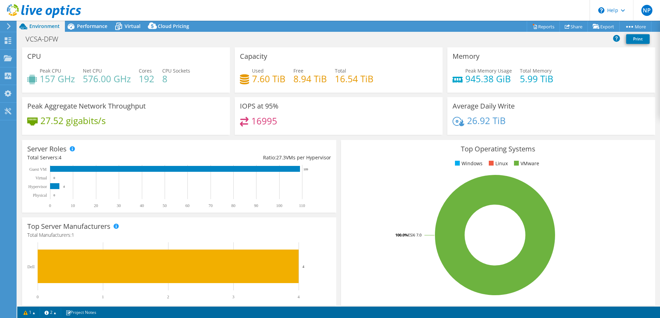
click at [15, 7] on use at bounding box center [44, 11] width 74 height 14
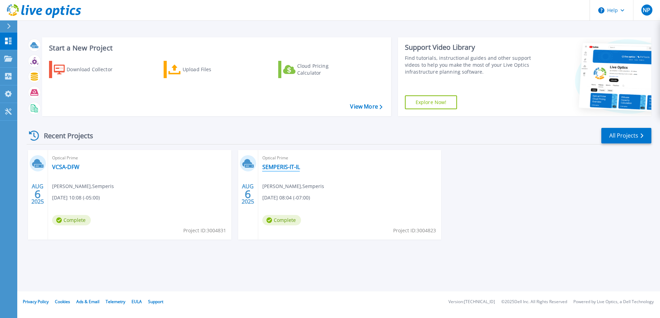
click at [276, 165] on link "SEMPERIS-IT-IL" at bounding box center [282, 166] width 38 height 7
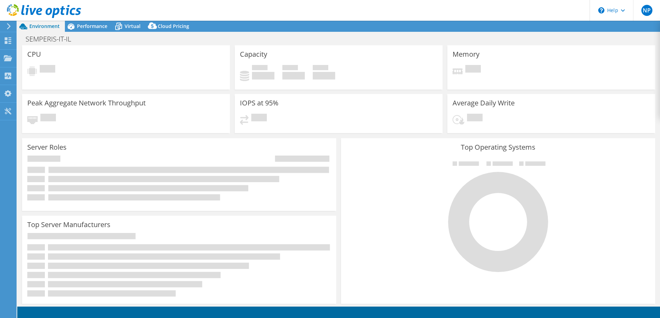
select select "USD"
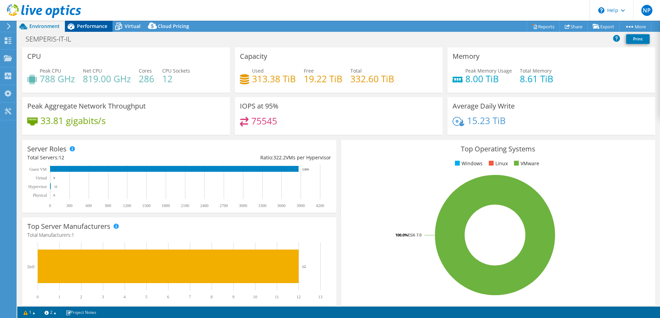
click at [89, 26] on span "Performance" at bounding box center [92, 26] width 30 height 7
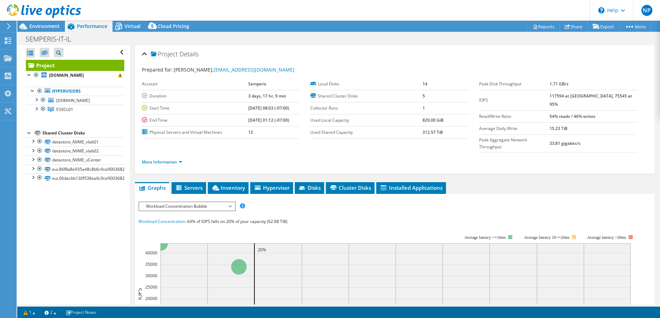
click at [185, 202] on span "Workload Concentration Bubble" at bounding box center [187, 206] width 89 height 8
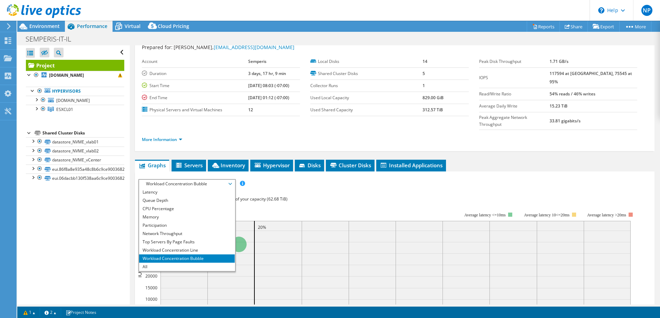
scroll to position [35, 0]
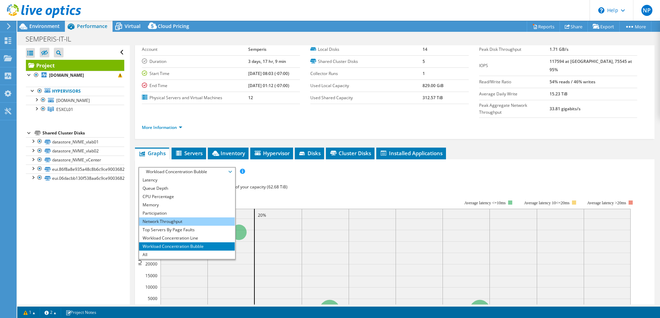
click at [160, 217] on li "Network Throughput" at bounding box center [187, 221] width 96 height 8
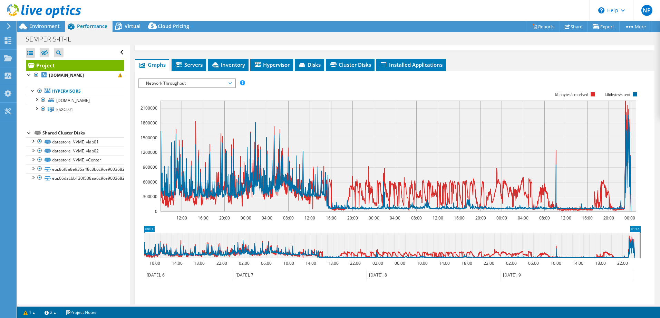
scroll to position [98, 0]
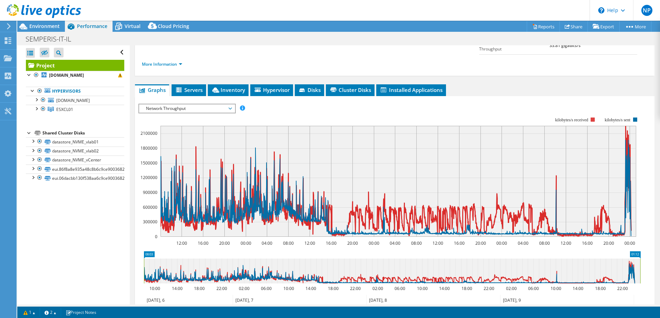
click at [593, 117] on rect at bounding box center [593, 119] width 4 height 4
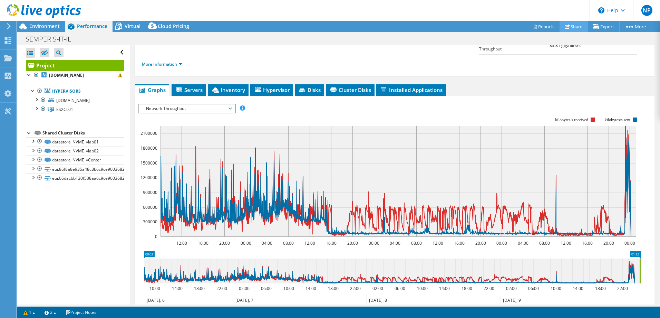
click at [569, 27] on link "Share" at bounding box center [574, 26] width 28 height 11
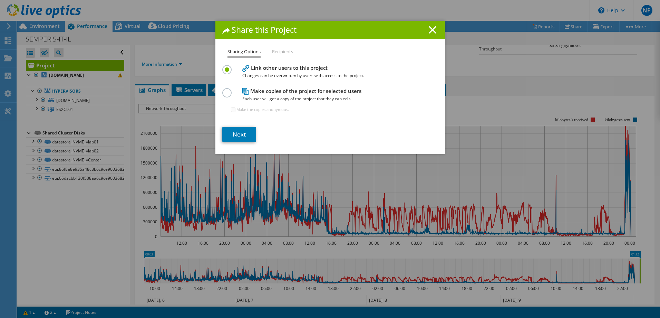
click at [281, 53] on li "Recipients" at bounding box center [282, 52] width 21 height 9
click at [241, 137] on link "Next" at bounding box center [239, 134] width 34 height 15
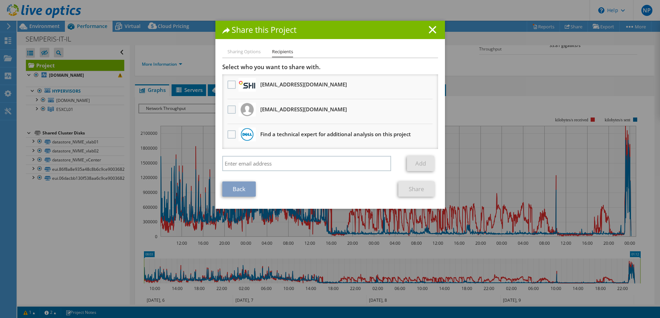
click at [231, 112] on label at bounding box center [233, 109] width 10 height 8
click at [0, 0] on input "checkbox" at bounding box center [0, 0] width 0 height 0
click at [420, 185] on link "Share" at bounding box center [417, 188] width 36 height 15
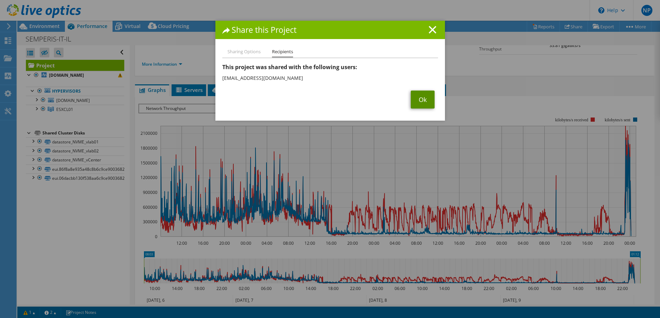
click at [420, 101] on link "Ok" at bounding box center [423, 100] width 24 height 18
